Goal: Transaction & Acquisition: Purchase product/service

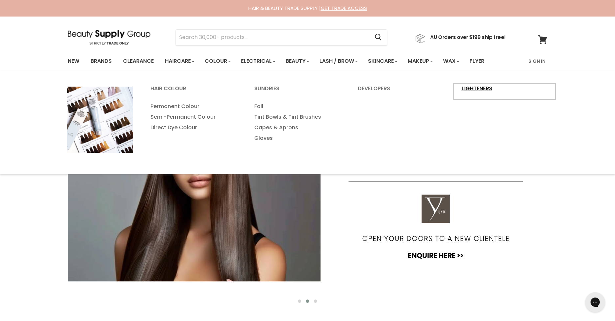
click at [487, 87] on link "Lighteners" at bounding box center [504, 91] width 103 height 17
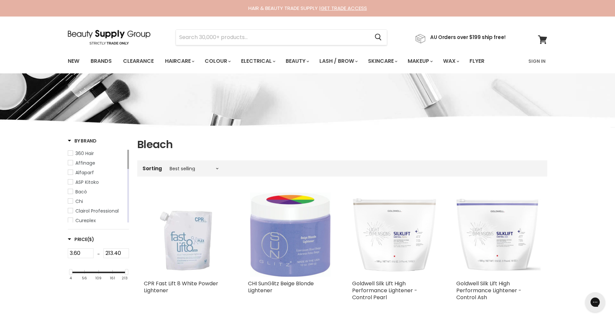
click at [405, 238] on img "Main content" at bounding box center [394, 235] width 84 height 74
